Goal: Check status: Check status

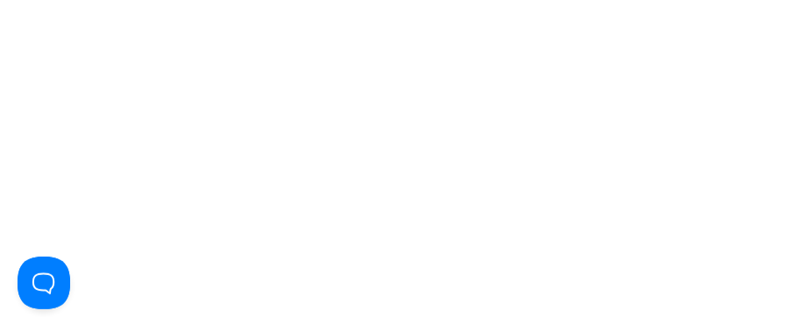
type input "[EMAIL_ADDRESS][DOMAIN_NAME]"
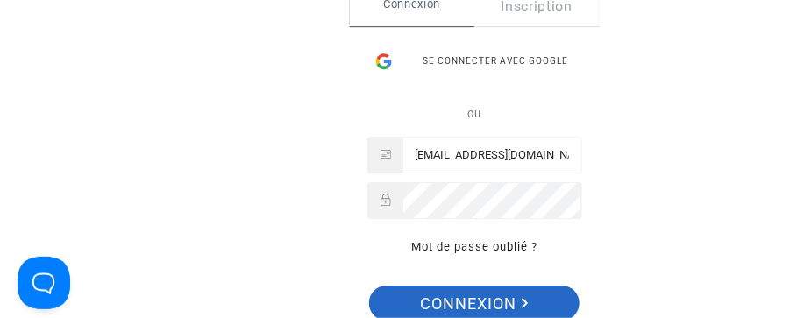
click at [471, 291] on span "Connexion" at bounding box center [475, 304] width 108 height 37
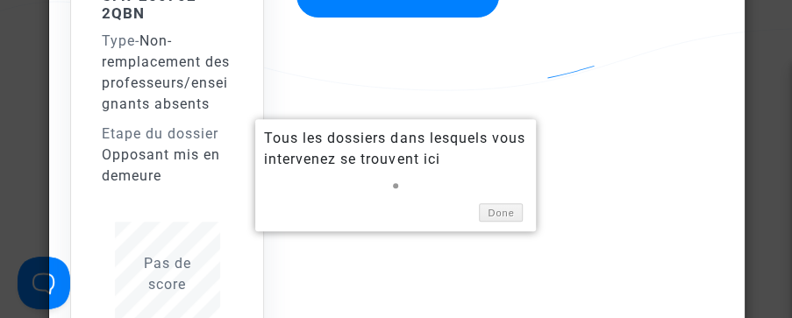
scroll to position [277, 0]
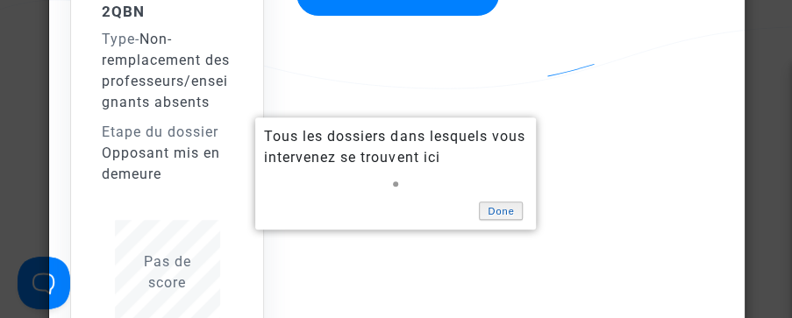
click at [500, 203] on link "Done" at bounding box center [501, 211] width 44 height 18
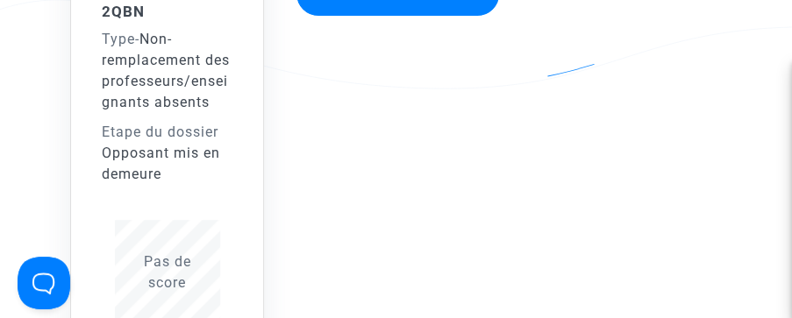
click at [238, 132] on div "CFR-250702-2QBN Type - Non-remplacement des professeurs/enseignants absents Eta…" at bounding box center [167, 160] width 174 height 350
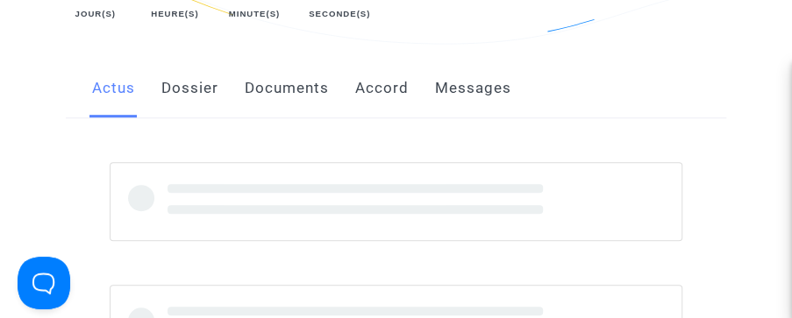
scroll to position [277, 0]
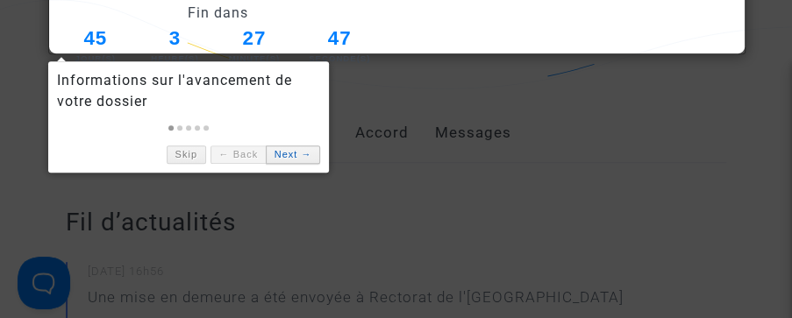
click at [281, 146] on link "Next →" at bounding box center [293, 155] width 54 height 18
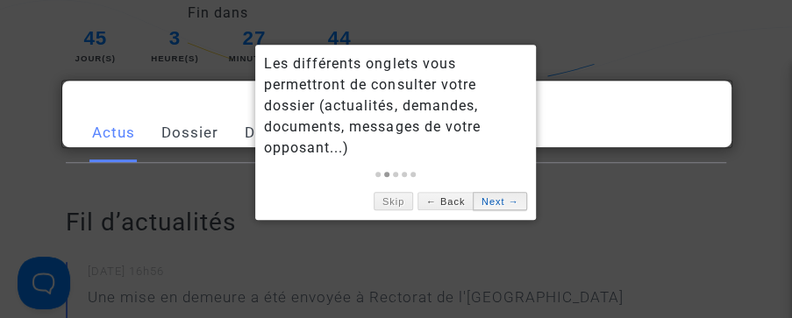
click at [509, 192] on link "Next →" at bounding box center [500, 201] width 54 height 18
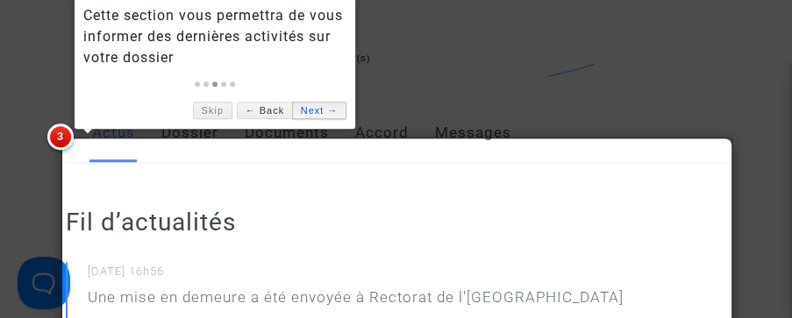
scroll to position [136, 0]
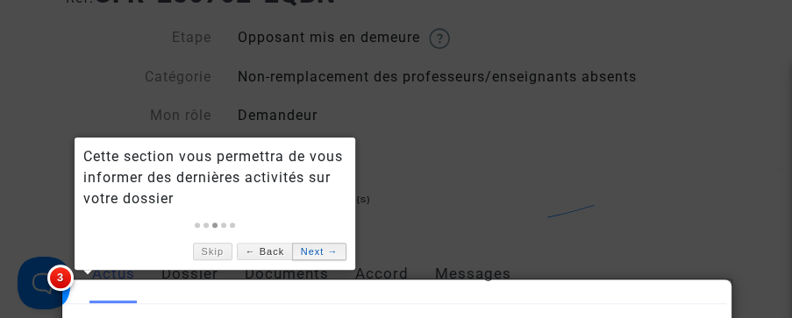
click at [328, 249] on link "Next →" at bounding box center [319, 252] width 54 height 18
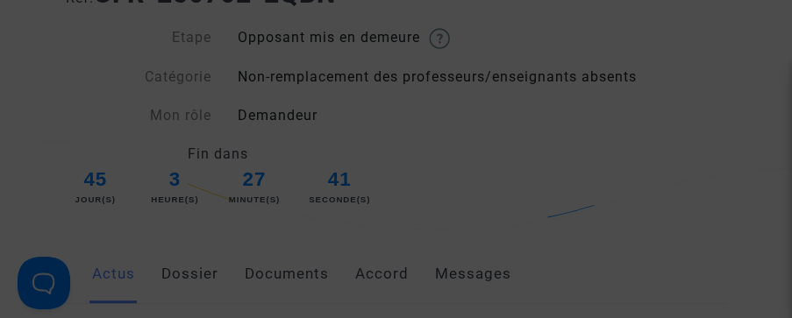
scroll to position [822, 0]
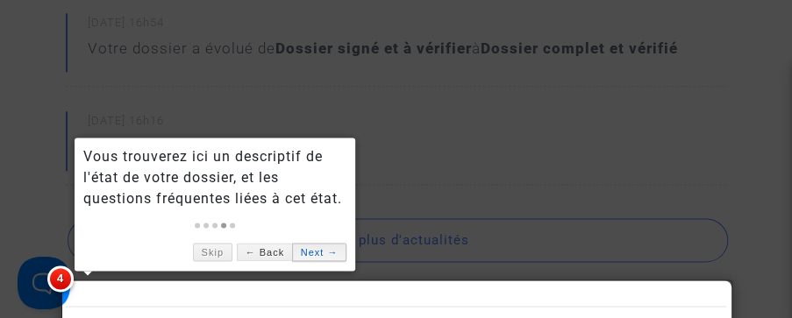
click at [324, 248] on link "Next →" at bounding box center [319, 252] width 54 height 18
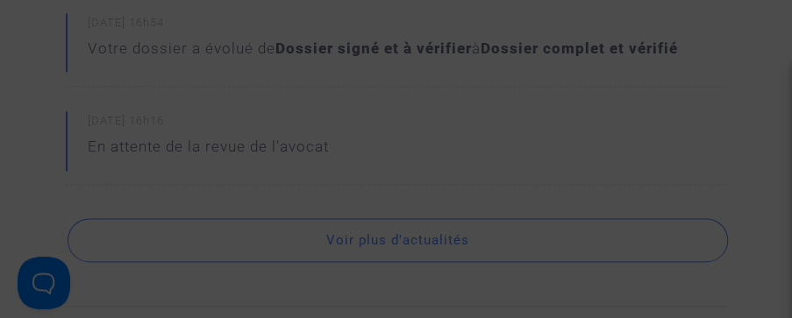
scroll to position [1355, 0]
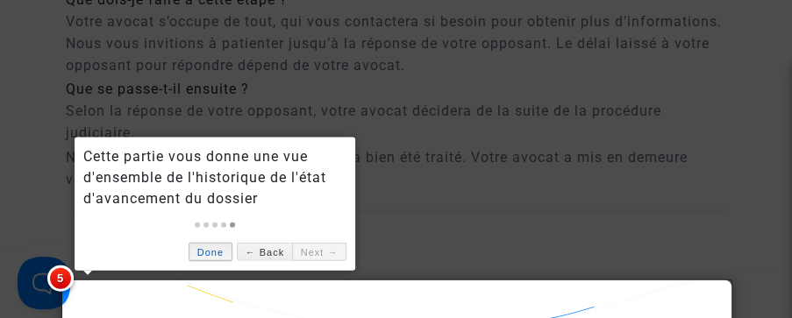
click at [219, 252] on link "Done" at bounding box center [211, 252] width 44 height 18
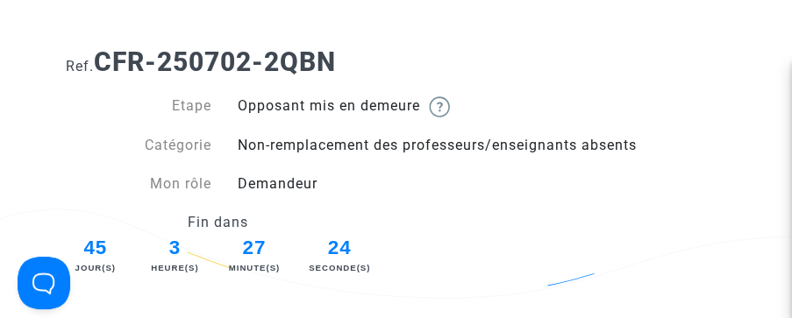
scroll to position [0, 0]
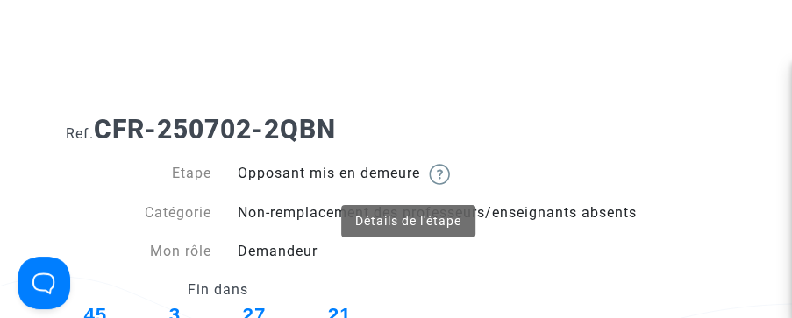
click at [429, 169] on img at bounding box center [439, 174] width 21 height 21
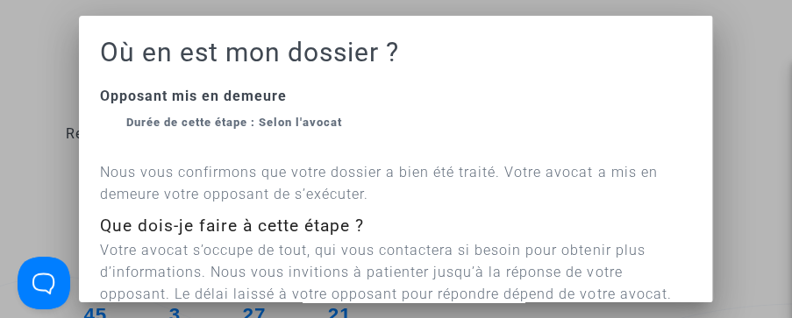
scroll to position [175, 0]
